Goal: Transaction & Acquisition: Purchase product/service

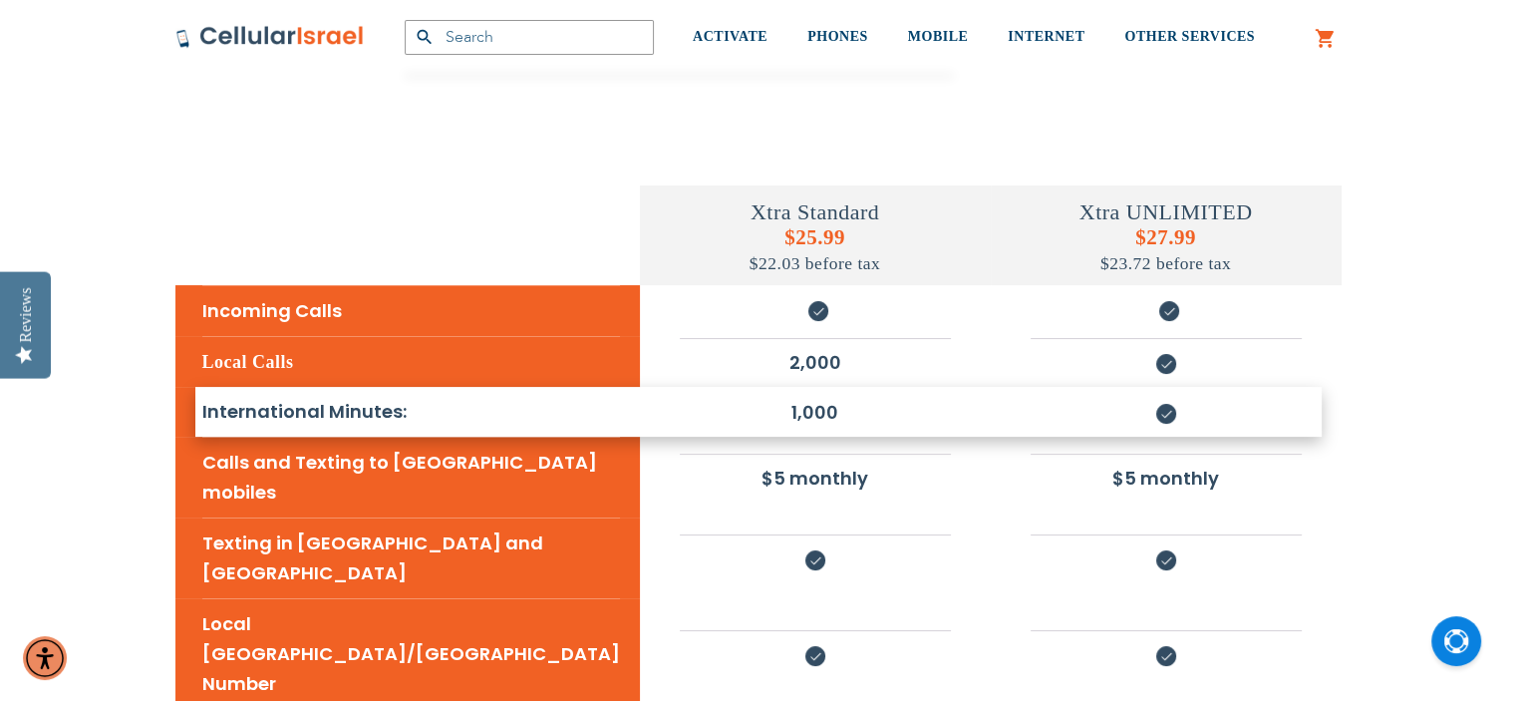
scroll to position [279, 0]
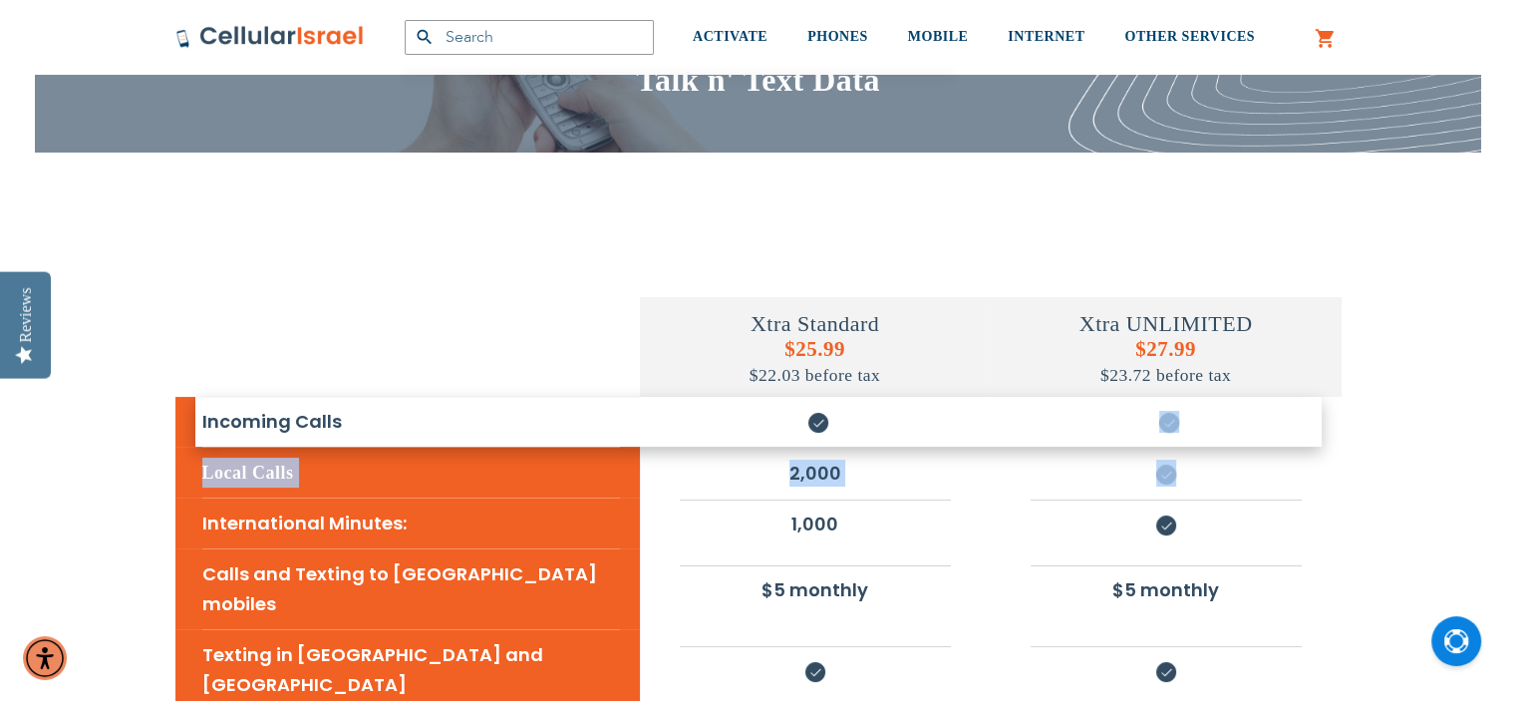
drag, startPoint x: 1200, startPoint y: 393, endPoint x: 1212, endPoint y: 390, distance: 12.3
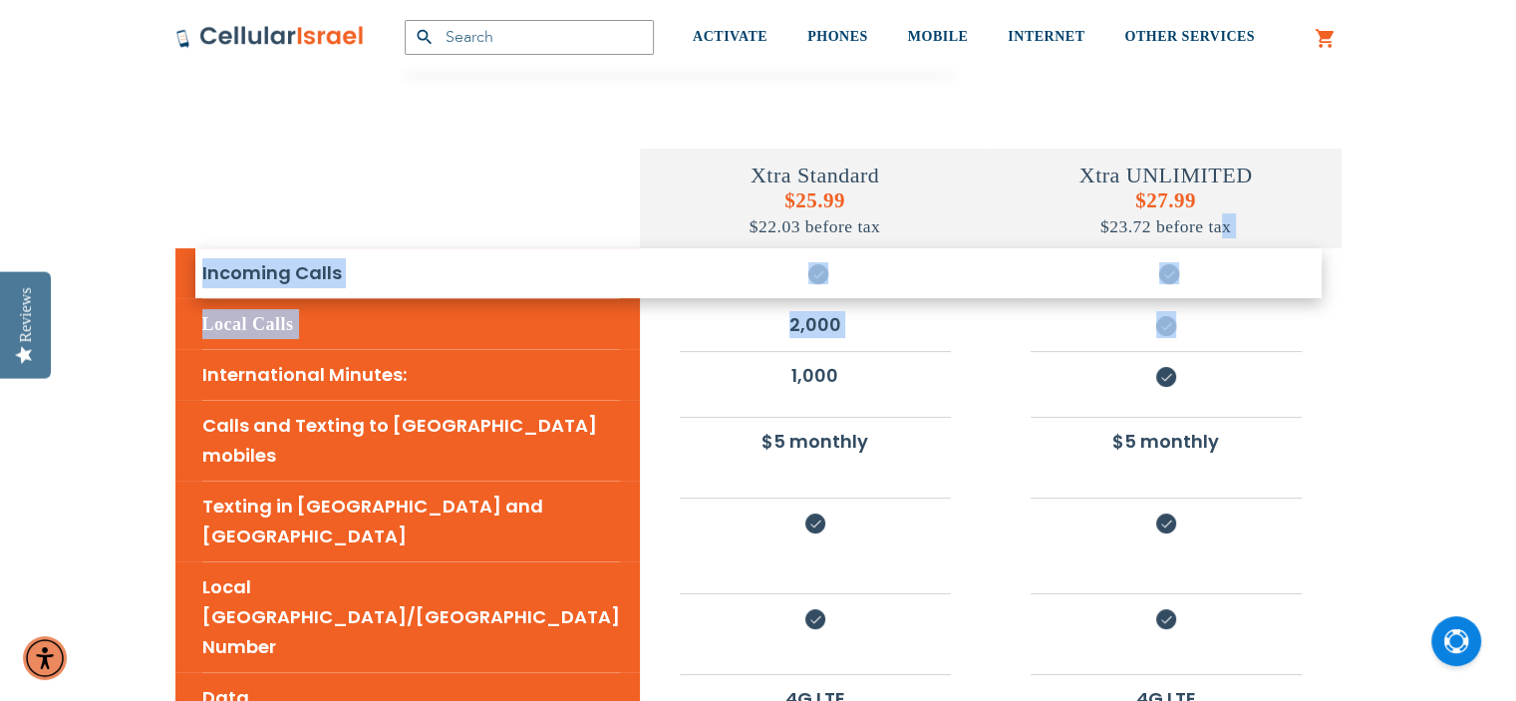
scroll to position [359, 0]
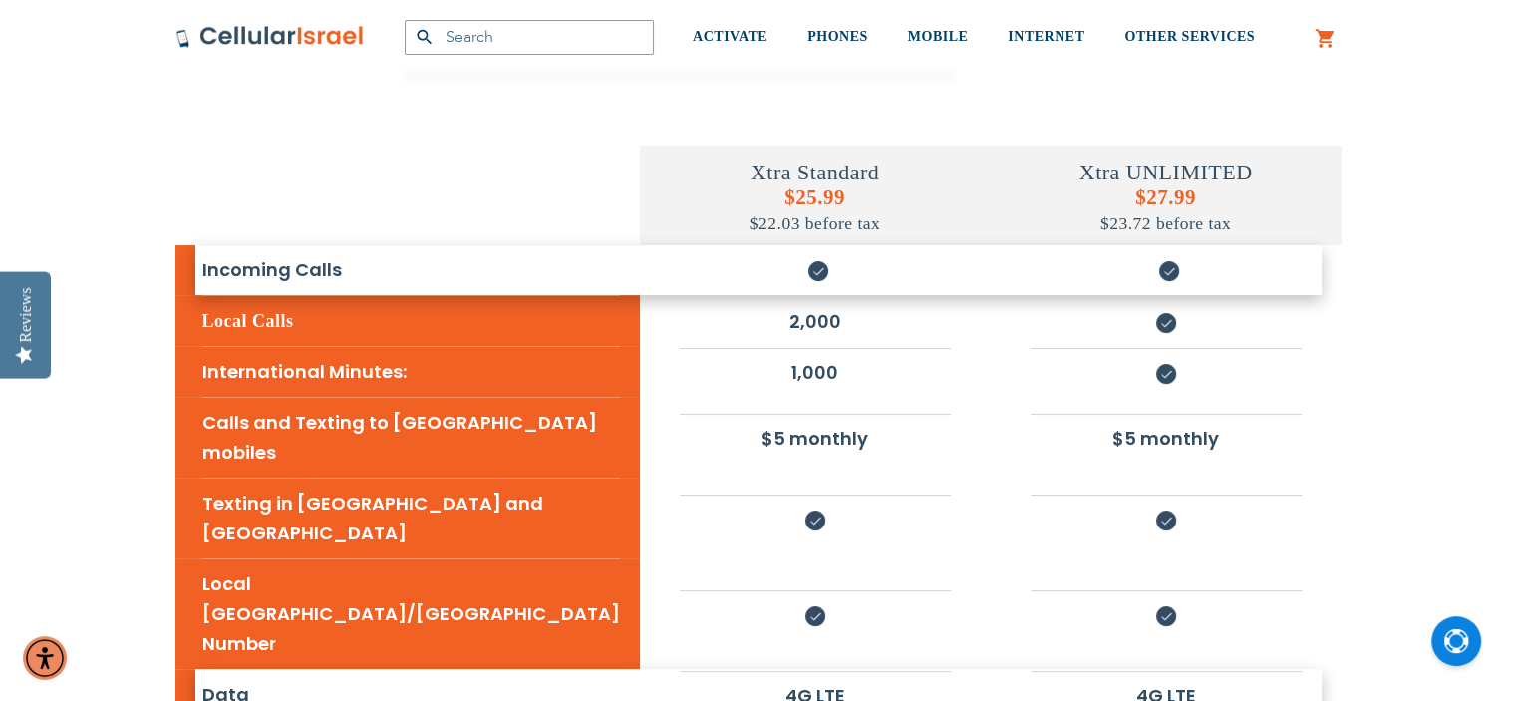
drag, startPoint x: 1120, startPoint y: 205, endPoint x: 1153, endPoint y: 570, distance: 366.2
click at [1154, 565] on tbody "Xtra Standard $25.99 $22.03 before tax Xtra UNLIMITED $27.99 $23.72 before tax …" at bounding box center [758, 658] width 1166 height 1115
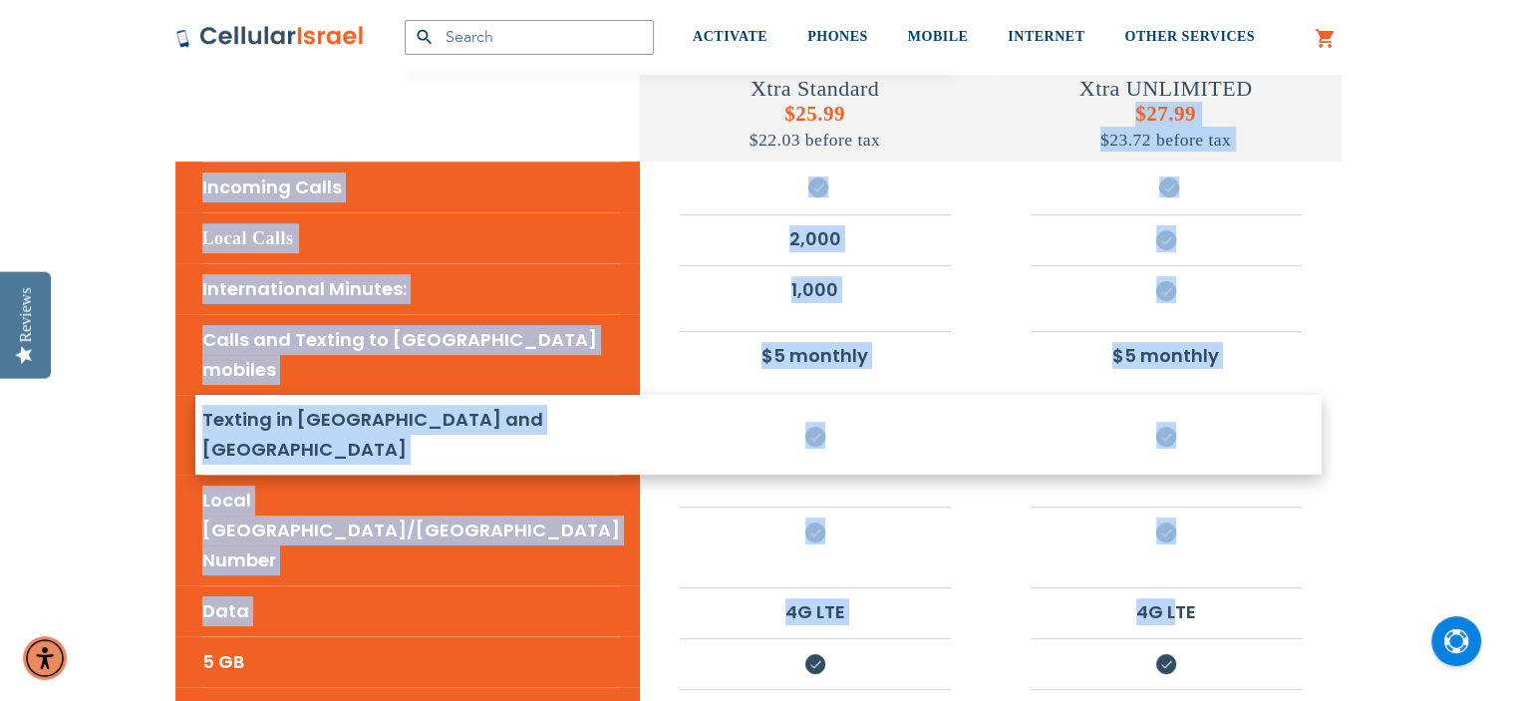
scroll to position [439, 0]
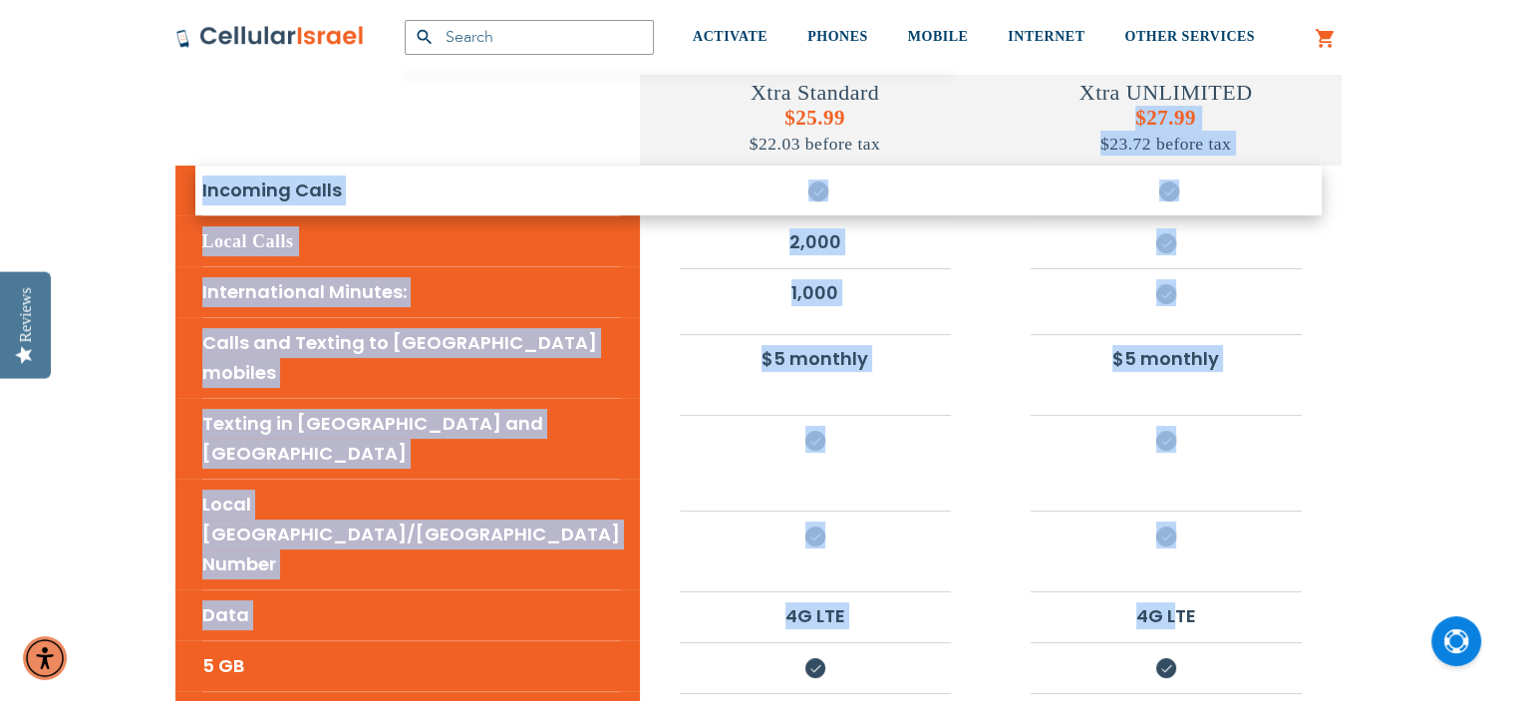
click at [1160, 134] on span "$23.72 before tax" at bounding box center [1165, 144] width 131 height 20
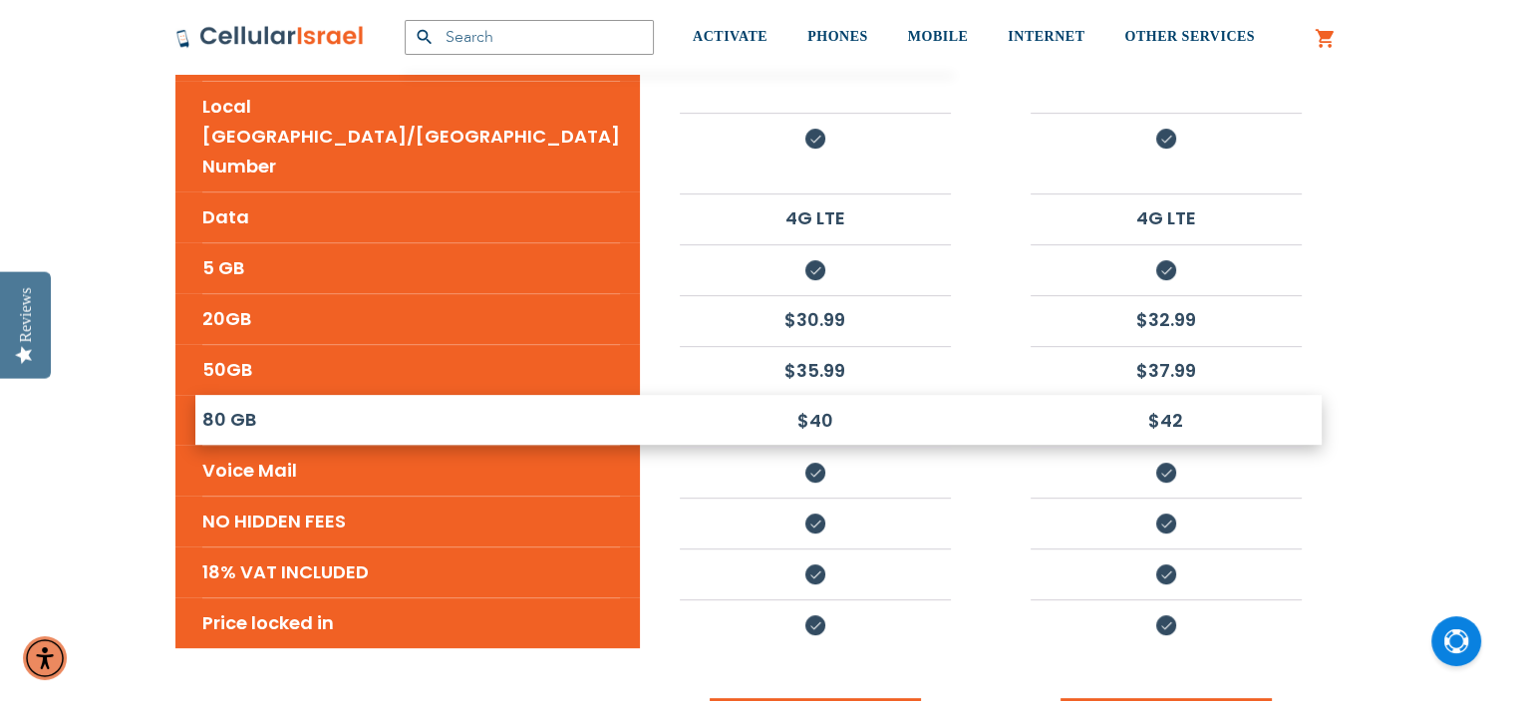
scroll to position [937, 0]
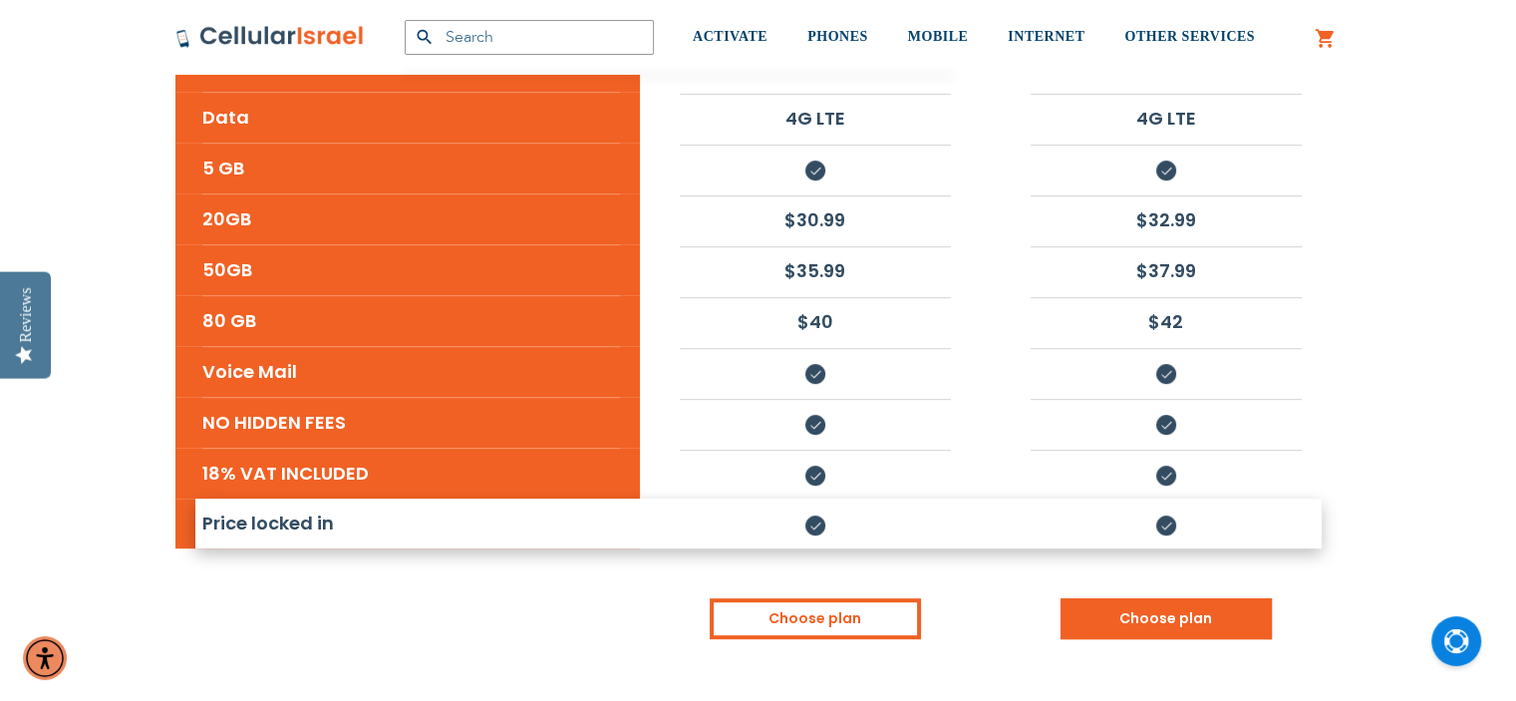
click at [1129, 598] on link "Choose plan" at bounding box center [1165, 618] width 211 height 41
